Goal: Task Accomplishment & Management: Use online tool/utility

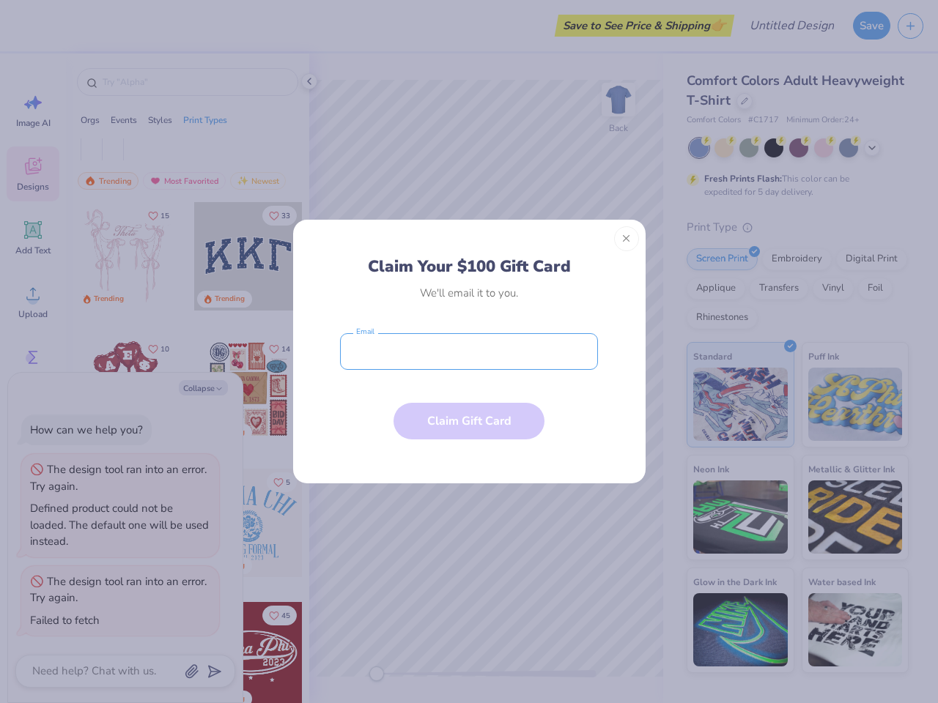
type textarea "x"
click at [469, 352] on input "email" at bounding box center [469, 351] width 258 height 37
click at [626, 239] on button "Close" at bounding box center [626, 238] width 25 height 25
